Goal: Information Seeking & Learning: Learn about a topic

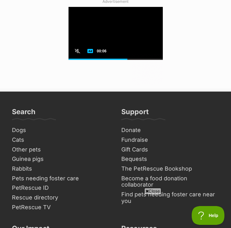
scroll to position [4237, 0]
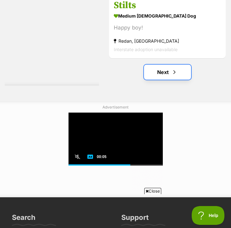
click at [171, 67] on link "Next" at bounding box center [167, 72] width 47 height 15
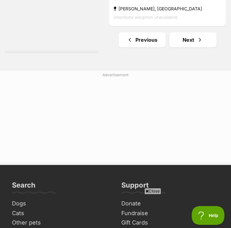
scroll to position [4339, 0]
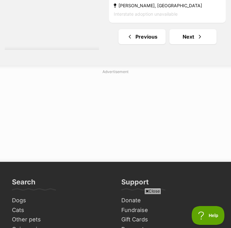
click at [199, 44] on link "Next" at bounding box center [192, 36] width 47 height 15
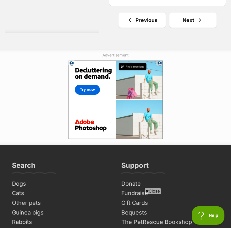
scroll to position [4439, 0]
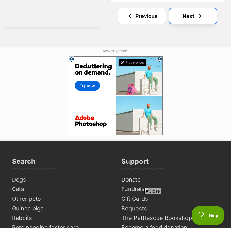
click at [191, 15] on link "Next" at bounding box center [192, 15] width 47 height 15
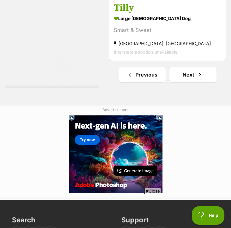
scroll to position [4341, 0]
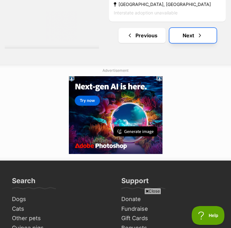
click at [190, 41] on link "Next" at bounding box center [192, 35] width 47 height 15
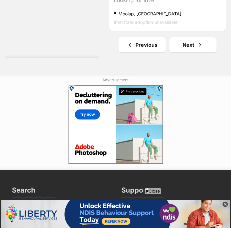
scroll to position [4245, 0]
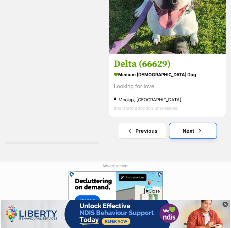
click at [191, 130] on link "Next" at bounding box center [192, 130] width 47 height 15
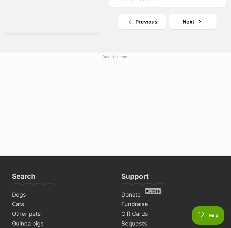
scroll to position [4366, 0]
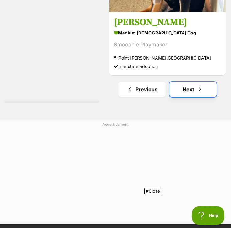
click at [194, 90] on link "Next" at bounding box center [192, 89] width 47 height 15
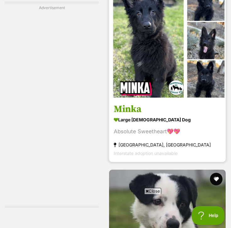
scroll to position [2616, 0]
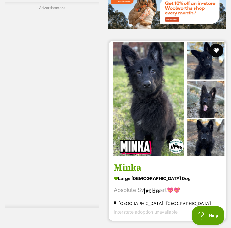
click at [219, 50] on button "favourite" at bounding box center [216, 51] width 14 height 14
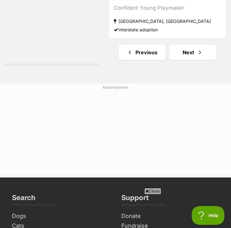
scroll to position [4330, 0]
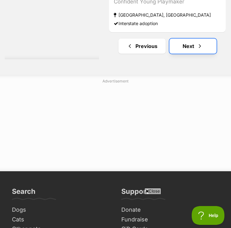
click at [195, 44] on link "Next" at bounding box center [192, 46] width 47 height 15
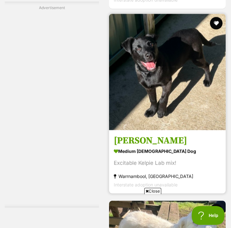
scroll to position [3391, 0]
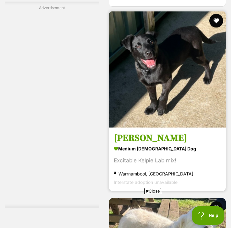
click at [214, 21] on button "favourite" at bounding box center [216, 21] width 14 height 14
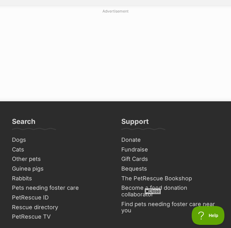
scroll to position [4288, 0]
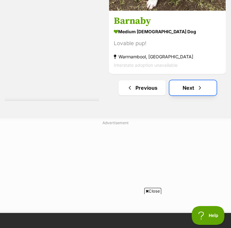
click at [203, 87] on link "Next" at bounding box center [192, 87] width 47 height 15
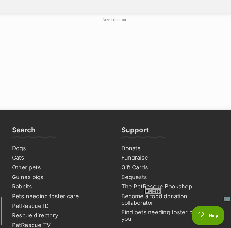
scroll to position [4426, 0]
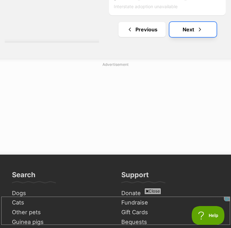
click at [197, 26] on span "Next page" at bounding box center [200, 30] width 6 height 8
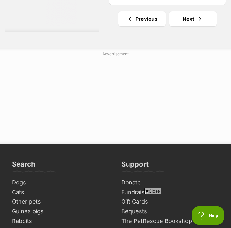
scroll to position [4305, 0]
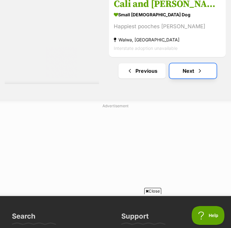
click at [189, 70] on link "Next" at bounding box center [192, 70] width 47 height 15
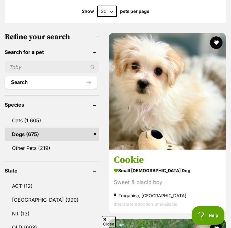
scroll to position [216, 0]
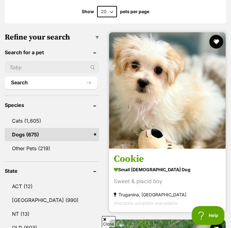
click at [217, 43] on button "favourite" at bounding box center [216, 42] width 14 height 14
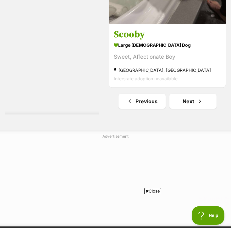
scroll to position [4318, 0]
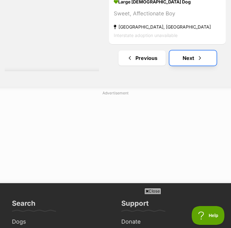
click at [197, 54] on span "Next page" at bounding box center [200, 58] width 6 height 8
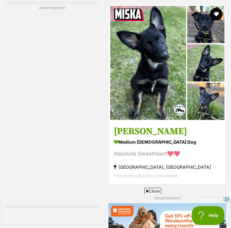
scroll to position [2469, 0]
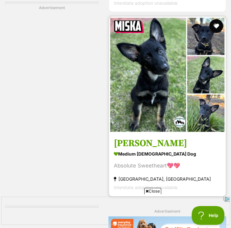
click at [218, 27] on button "favourite" at bounding box center [216, 26] width 14 height 14
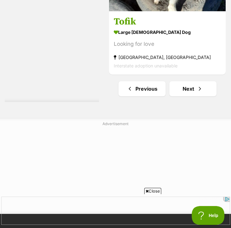
scroll to position [4357, 0]
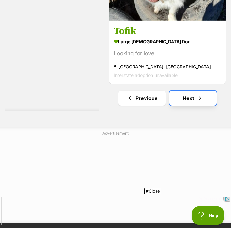
click at [195, 95] on link "Next" at bounding box center [192, 98] width 47 height 15
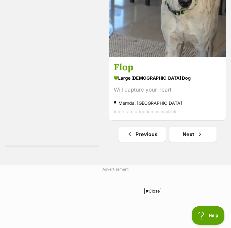
scroll to position [4247, 0]
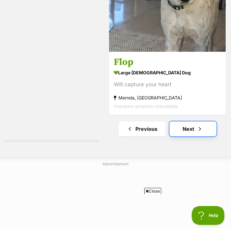
click at [185, 130] on link "Next" at bounding box center [192, 129] width 47 height 15
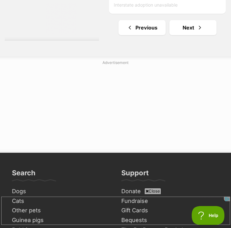
scroll to position [4350, 0]
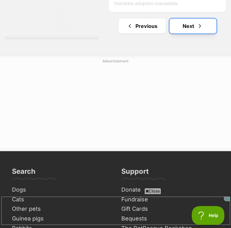
click at [191, 24] on link "Next" at bounding box center [192, 26] width 47 height 15
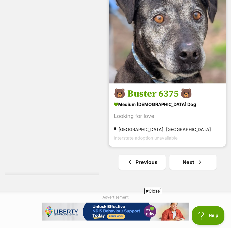
scroll to position [4293, 0]
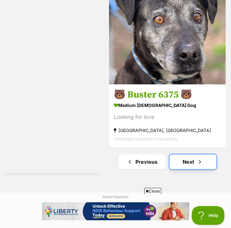
click at [199, 166] on span "Next page" at bounding box center [200, 162] width 6 height 8
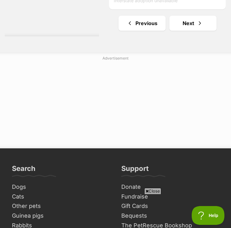
scroll to position [4250, 0]
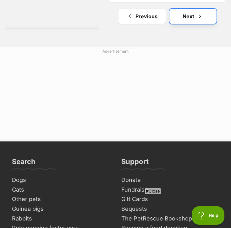
click at [185, 24] on link "Next" at bounding box center [192, 16] width 47 height 15
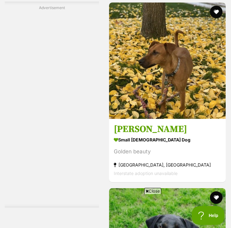
scroll to position [3003, 0]
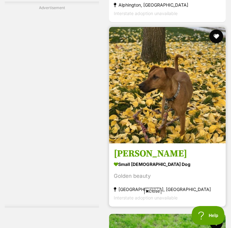
click at [214, 38] on button "favourite" at bounding box center [216, 37] width 14 height 14
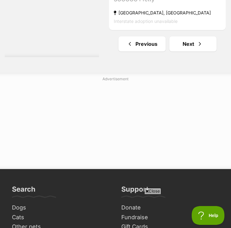
scroll to position [4283, 0]
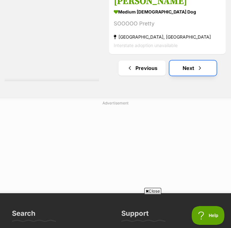
click at [189, 68] on link "Next" at bounding box center [192, 68] width 47 height 15
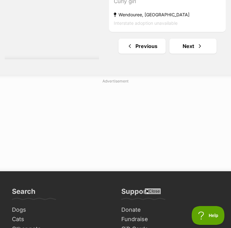
scroll to position [4377, 0]
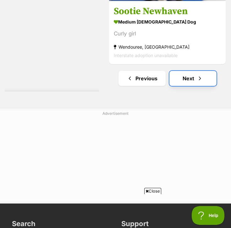
click at [185, 84] on link "Next" at bounding box center [192, 78] width 47 height 15
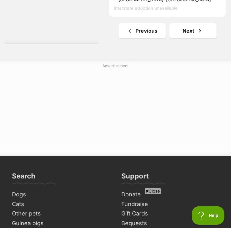
scroll to position [4234, 0]
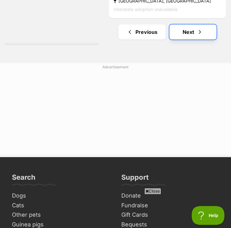
click at [189, 33] on link "Next" at bounding box center [192, 32] width 47 height 15
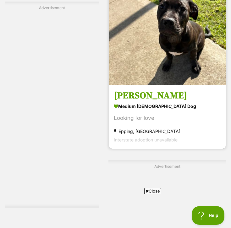
scroll to position [3635, 0]
